Goal: Contribute content

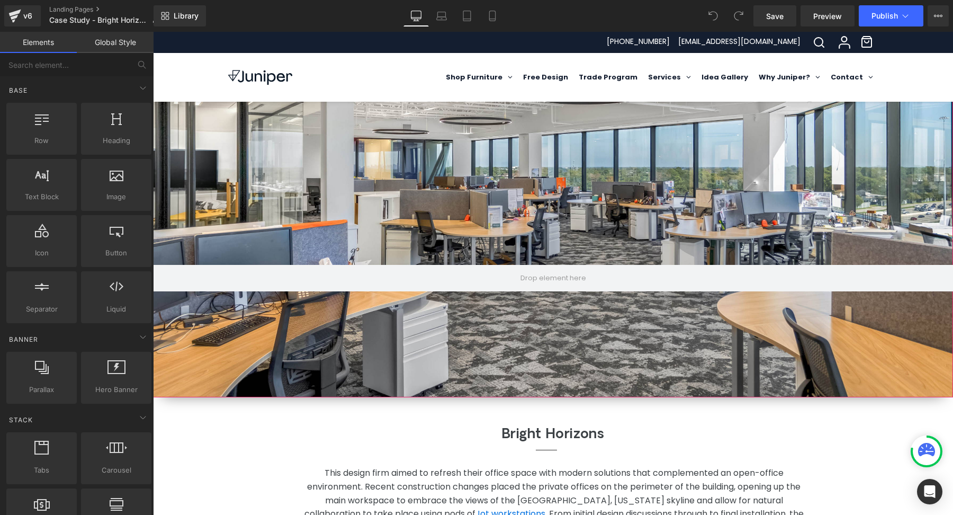
scroll to position [62, 0]
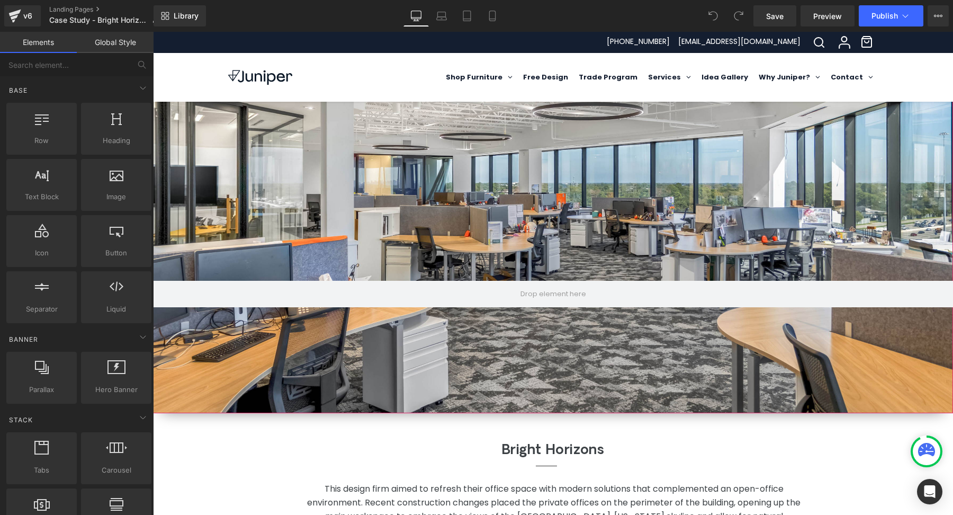
click at [375, 222] on div at bounding box center [553, 241] width 800 height 344
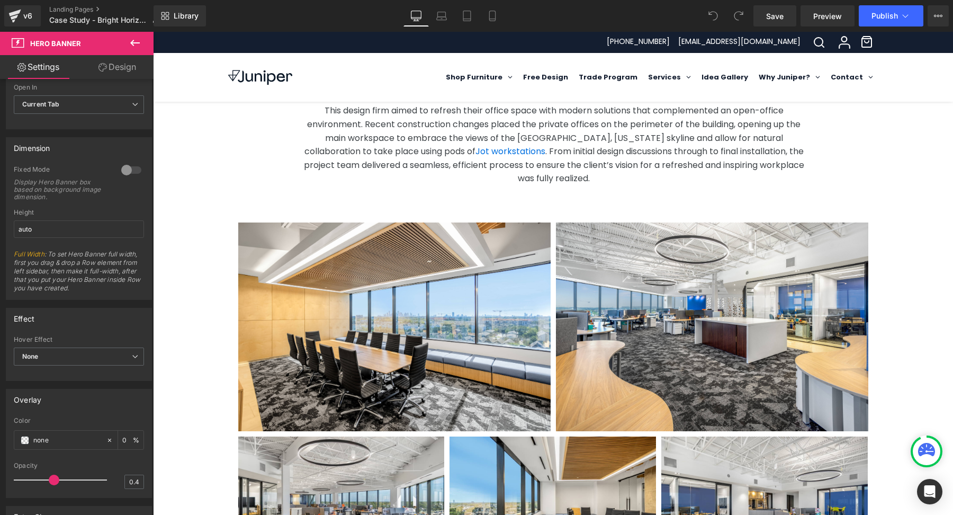
scroll to position [440, 0]
click at [371, 368] on img at bounding box center [394, 326] width 312 height 209
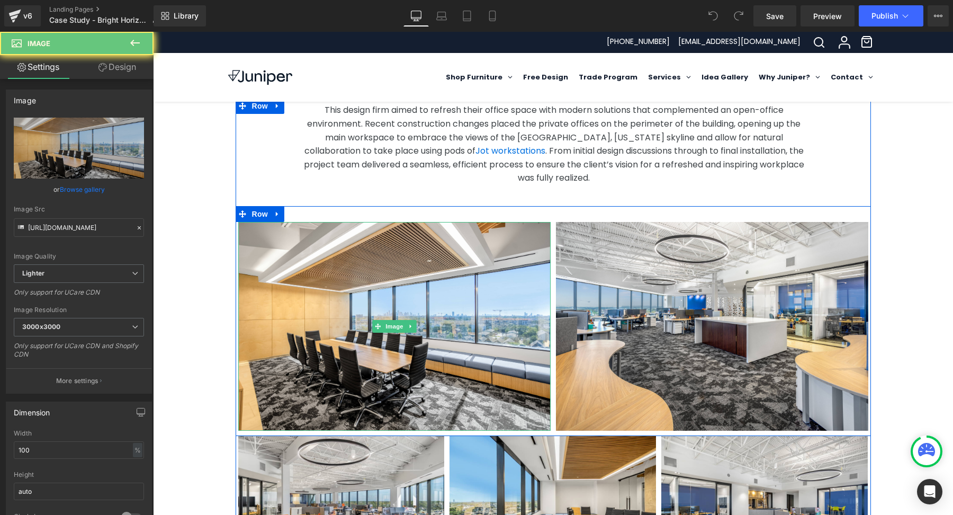
click at [371, 368] on img at bounding box center [394, 326] width 312 height 209
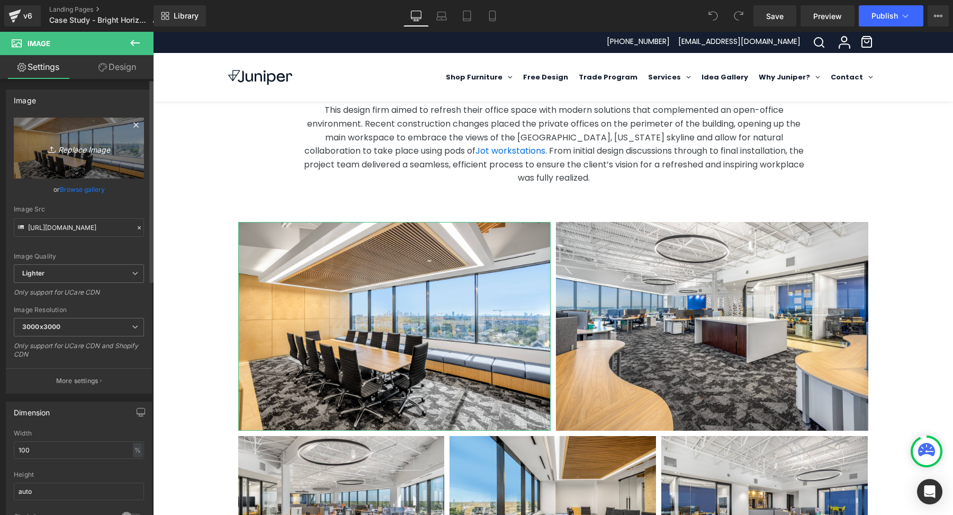
click at [91, 152] on icon "Replace Image" at bounding box center [79, 147] width 85 height 13
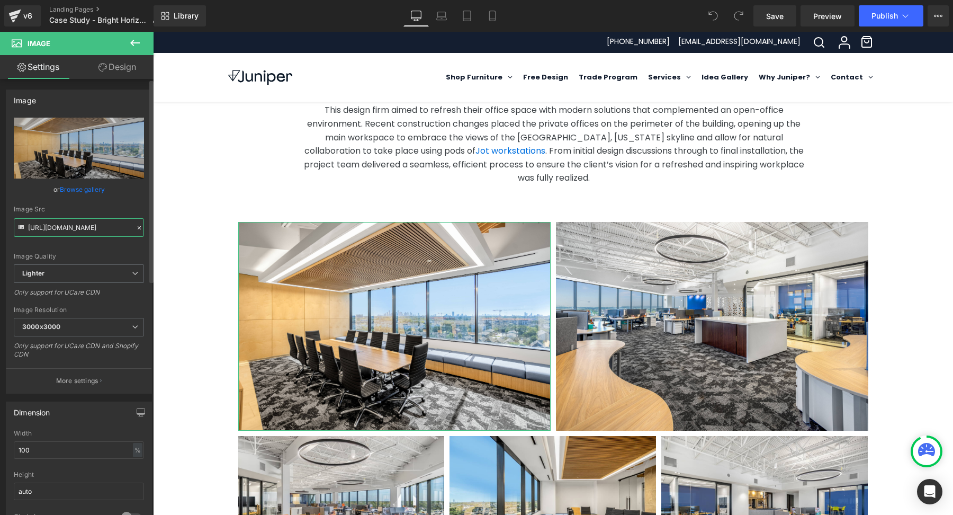
click at [80, 232] on input "[URL][DOMAIN_NAME]" at bounding box center [79, 227] width 130 height 19
click at [188, 281] on div "Let's discuss your space! Text Block Contact Us [GEOGRAPHIC_DATA] Hero Banner B…" at bounding box center [553, 370] width 800 height 1429
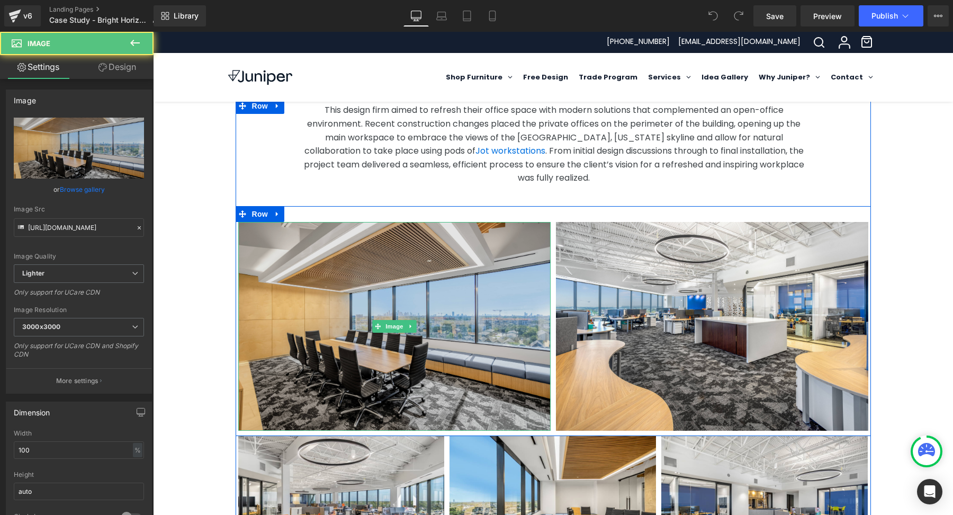
click at [400, 370] on img at bounding box center [394, 326] width 312 height 209
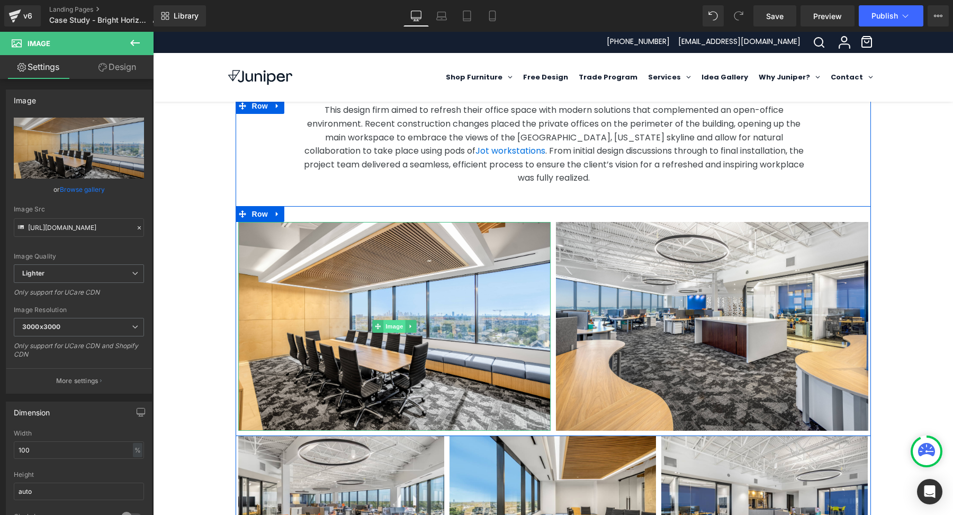
click at [393, 320] on span "Image" at bounding box center [394, 326] width 22 height 13
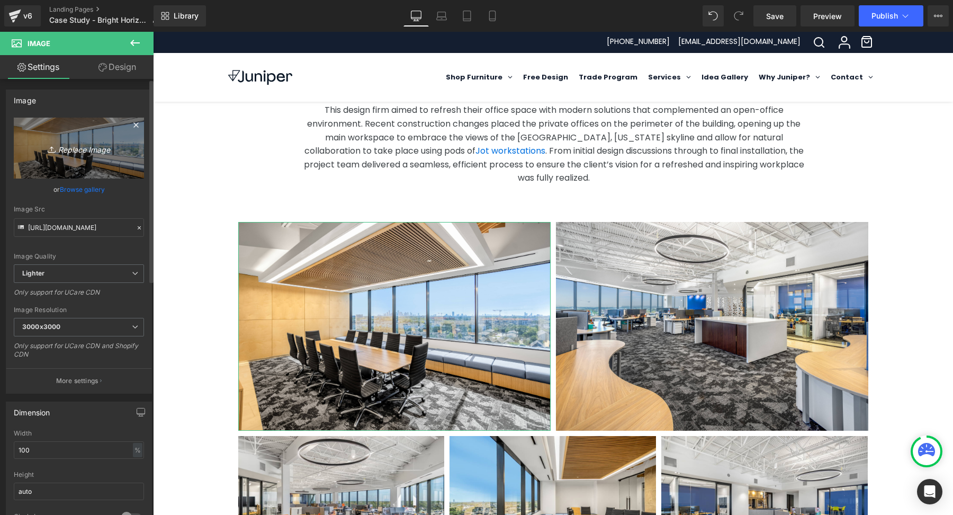
click at [97, 156] on link "Replace Image" at bounding box center [79, 148] width 130 height 61
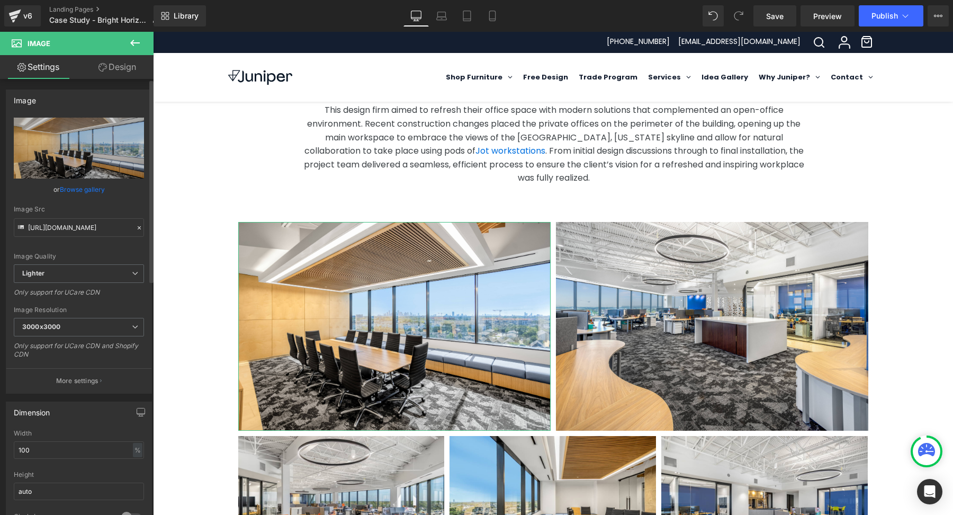
click at [79, 189] on link "Browse gallery" at bounding box center [82, 189] width 45 height 19
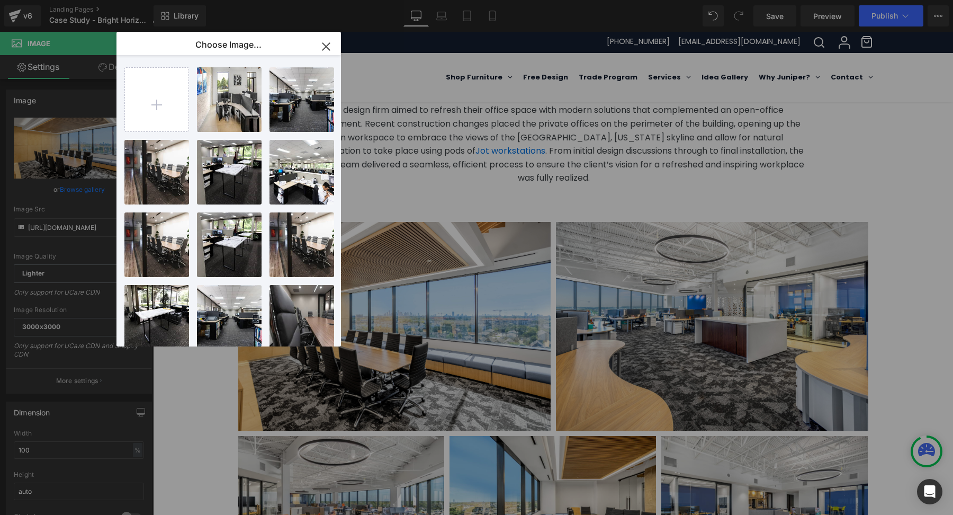
click at [326, 42] on icon "button" at bounding box center [326, 46] width 17 height 17
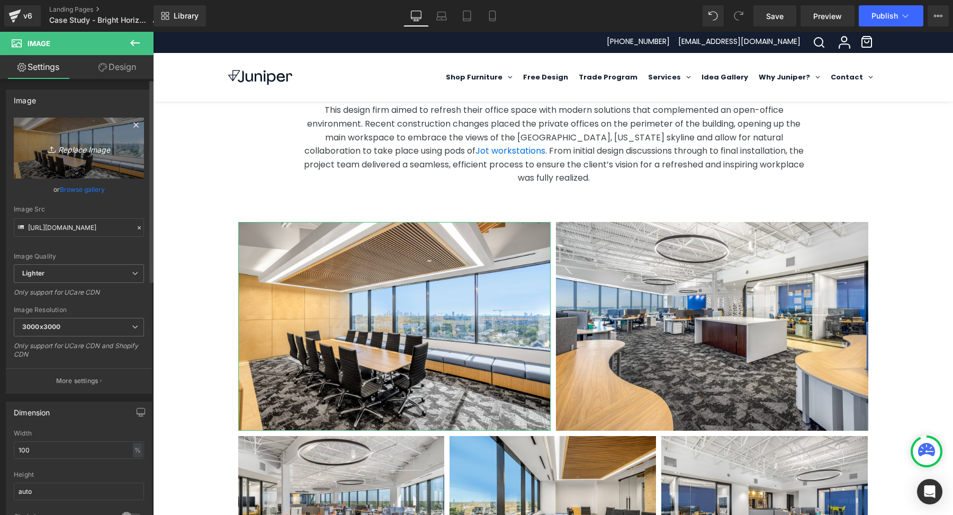
click at [88, 168] on link "Replace Image" at bounding box center [79, 148] width 130 height 61
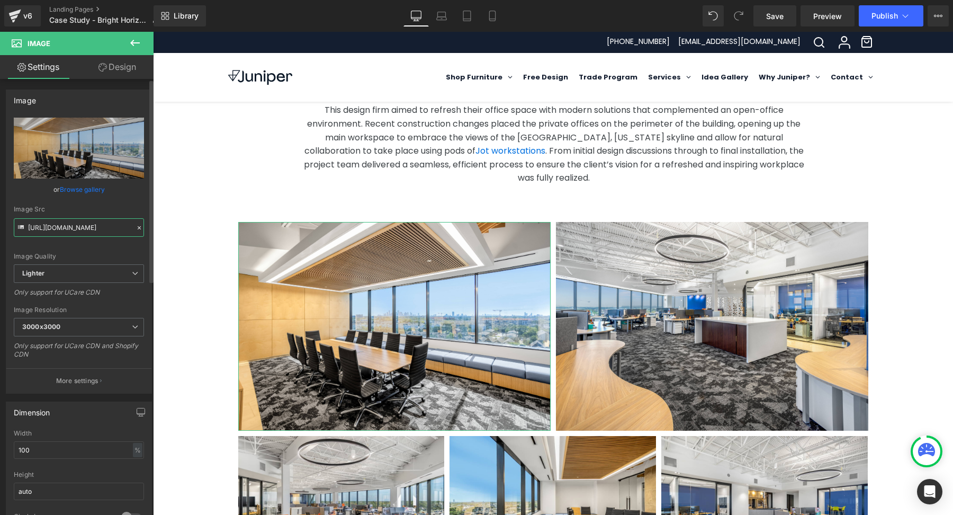
click at [91, 223] on input "[URL][DOMAIN_NAME]" at bounding box center [79, 227] width 130 height 19
